Goal: Information Seeking & Learning: Check status

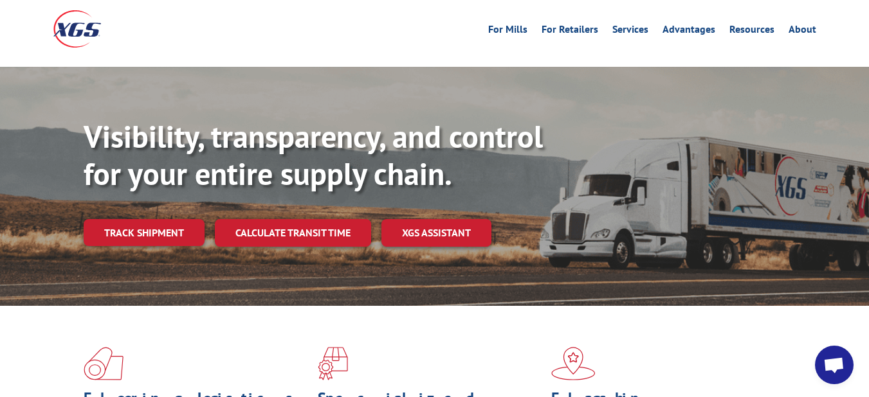
scroll to position [129, 0]
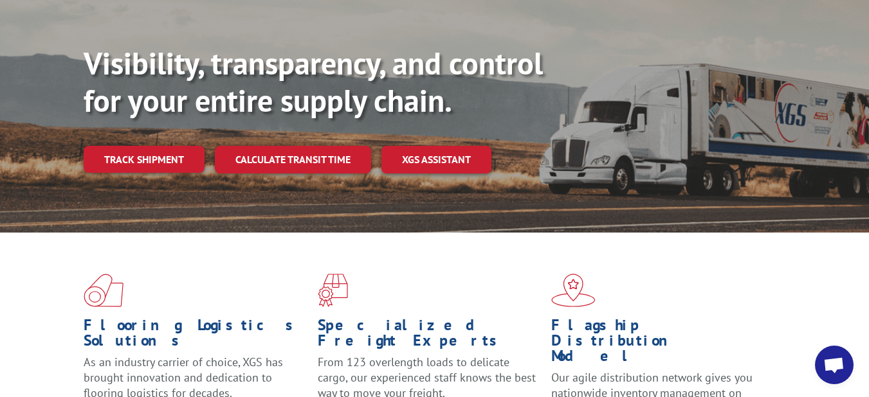
click at [175, 146] on link "Track shipment" at bounding box center [144, 159] width 121 height 27
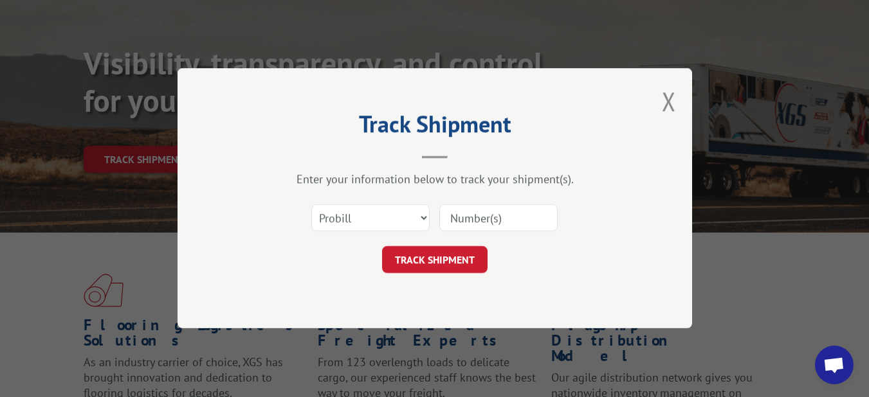
drag, startPoint x: 473, startPoint y: 231, endPoint x: 468, endPoint y: 226, distance: 6.8
click at [470, 228] on input at bounding box center [498, 218] width 118 height 27
drag, startPoint x: 466, startPoint y: 220, endPoint x: 466, endPoint y: 228, distance: 8.4
click at [466, 220] on input at bounding box center [498, 218] width 118 height 27
paste input "17501794"
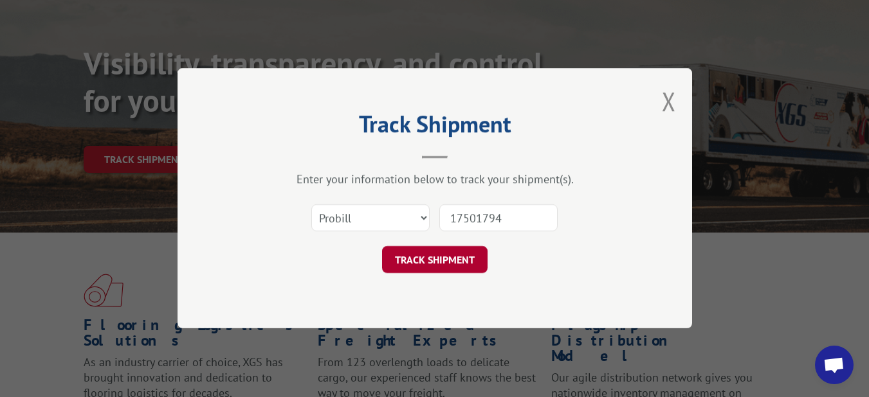
type input "17501794"
click at [454, 259] on button "TRACK SHIPMENT" at bounding box center [434, 260] width 105 height 27
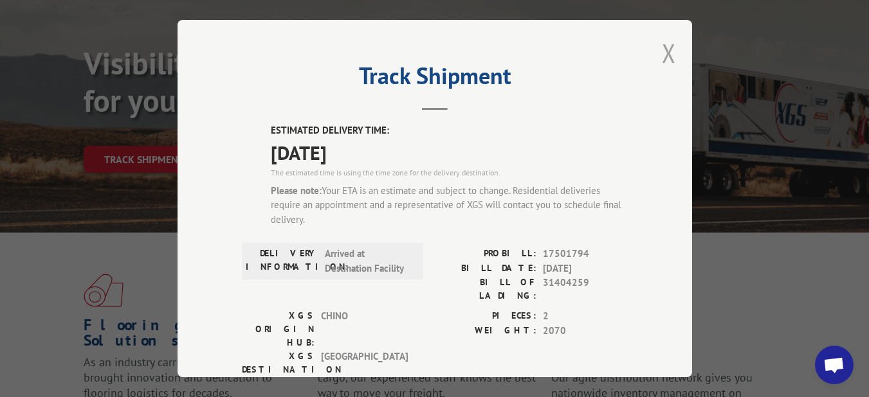
click at [662, 55] on button "Close modal" at bounding box center [669, 53] width 14 height 34
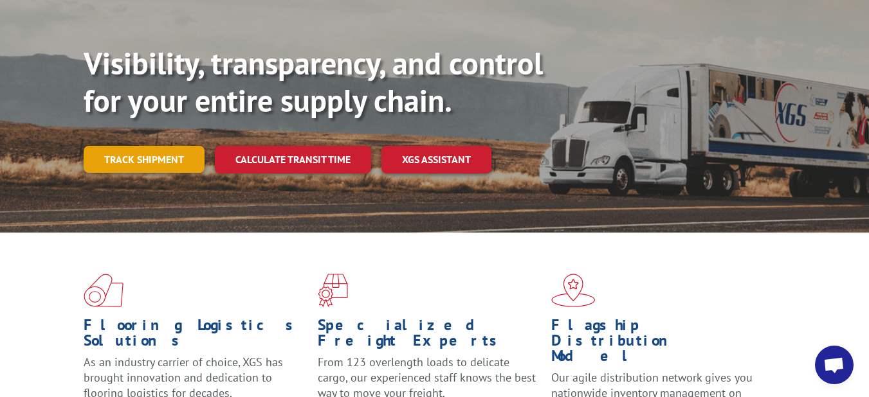
click at [160, 146] on link "Track shipment" at bounding box center [144, 159] width 121 height 27
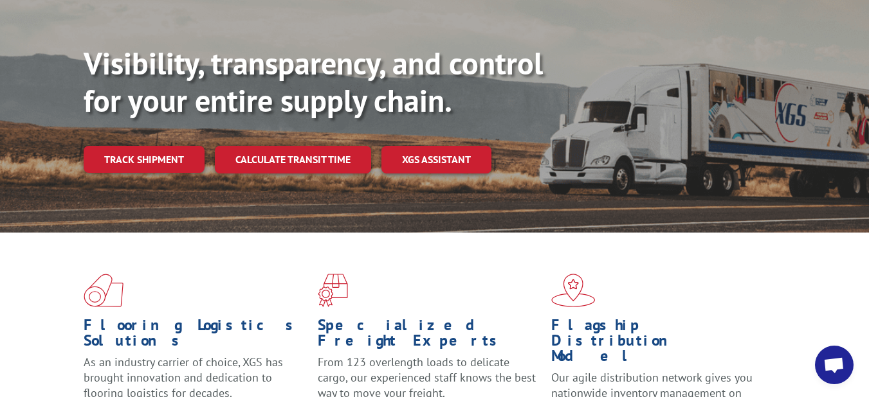
scroll to position [0, 0]
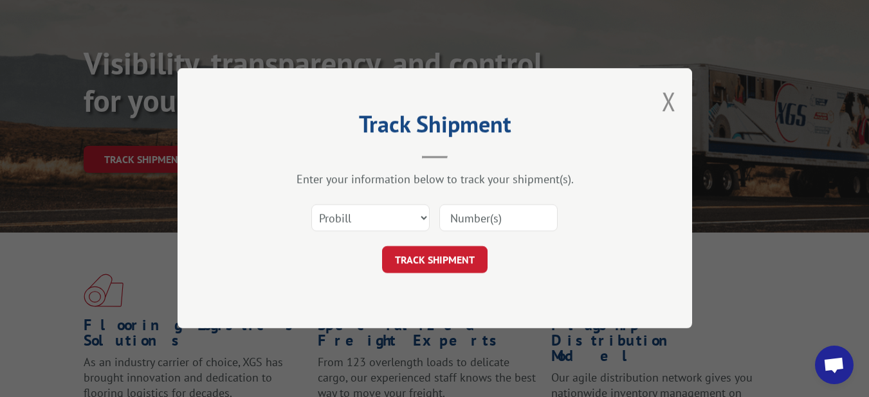
click at [482, 221] on input at bounding box center [498, 218] width 118 height 27
paste input "17501850"
type input "17501850"
click at [439, 252] on button "TRACK SHIPMENT" at bounding box center [434, 260] width 105 height 27
